Goal: Transaction & Acquisition: Subscribe to service/newsletter

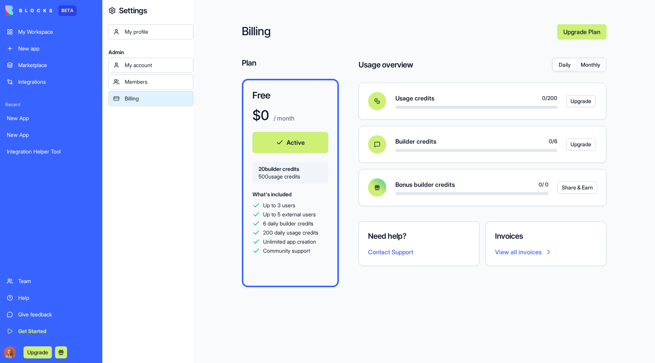
click at [584, 28] on link "Upgrade Plan" at bounding box center [581, 31] width 49 height 15
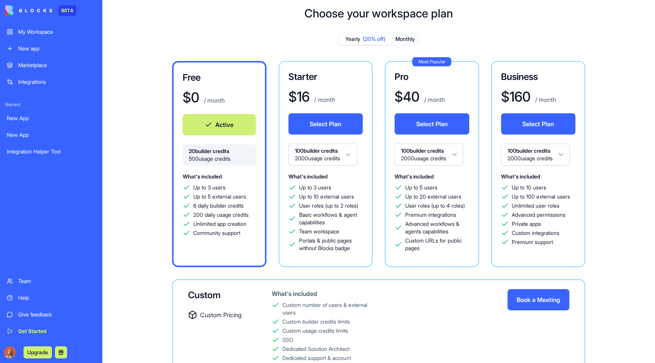
scroll to position [14, 0]
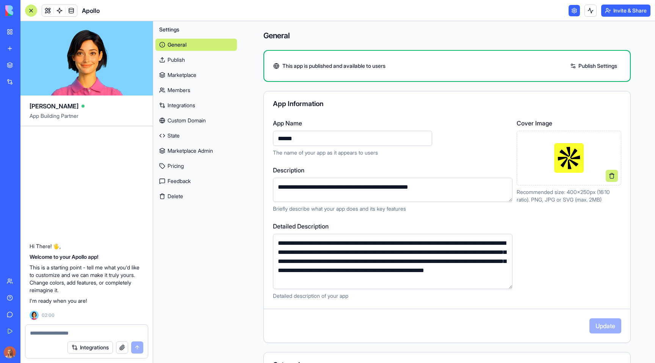
scroll to position [22, 0]
